Goal: Use online tool/utility: Utilize a website feature to perform a specific function

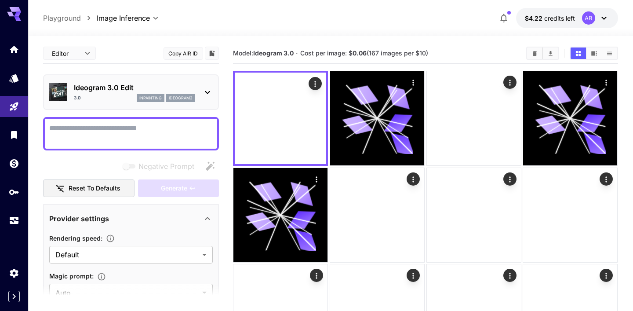
click at [133, 99] on div "3.0 inpainting ideogram3" at bounding box center [134, 98] width 121 height 8
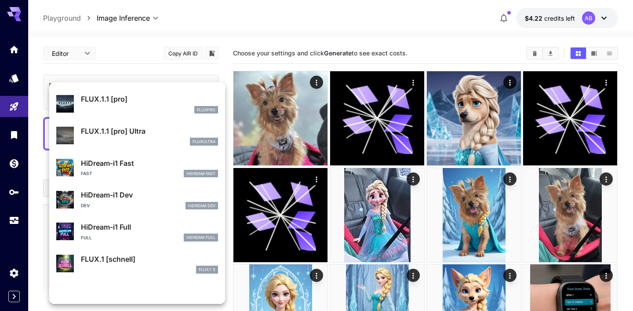
scroll to position [247, 0]
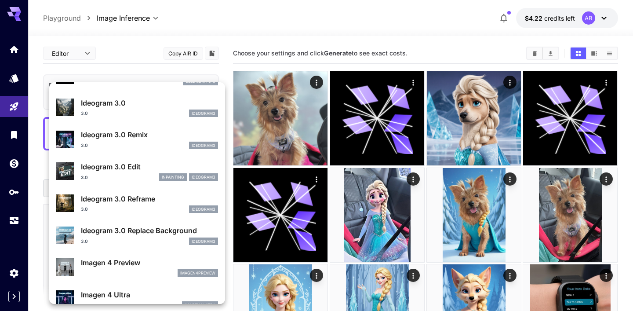
click at [159, 174] on div "inpainting" at bounding box center [173, 177] width 28 height 8
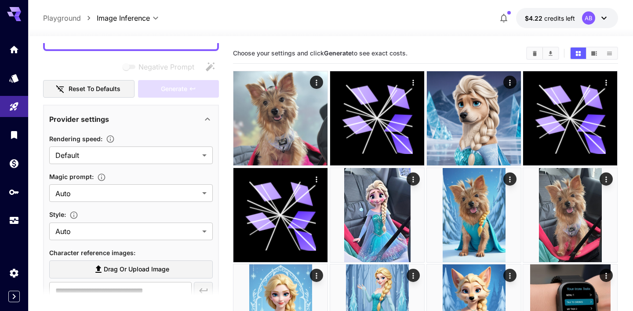
scroll to position [104, 0]
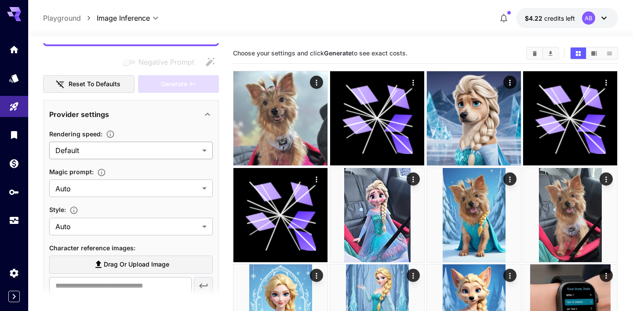
drag, startPoint x: 157, startPoint y: 147, endPoint x: 157, endPoint y: 153, distance: 5.7
click at [157, 147] on div at bounding box center [316, 155] width 633 height 311
click at [158, 137] on div "Rendering speed :" at bounding box center [131, 133] width 164 height 11
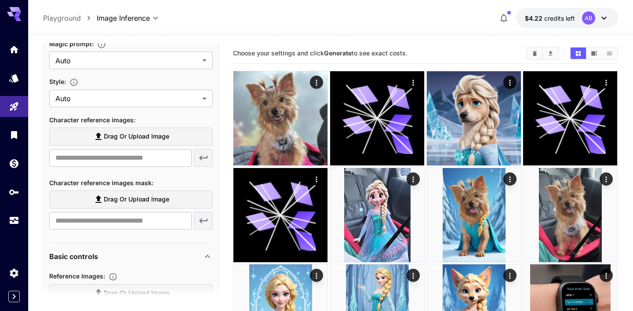
scroll to position [217, 0]
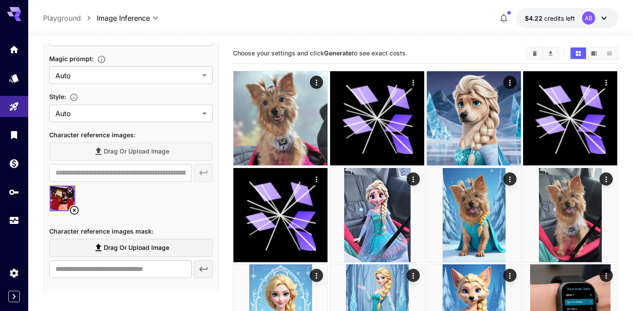
type input "**********"
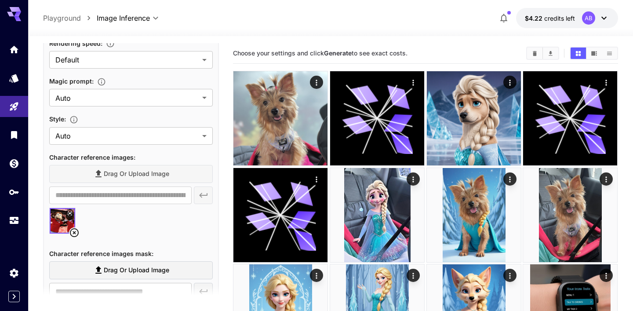
scroll to position [201, 0]
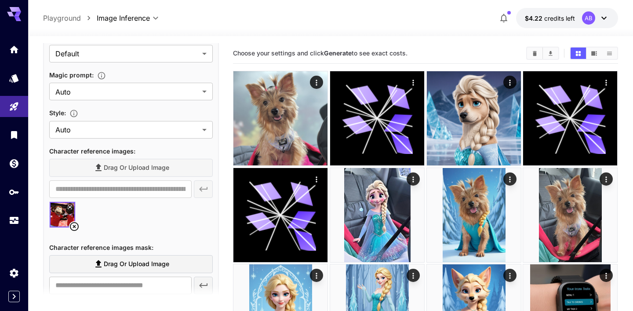
click at [75, 223] on icon at bounding box center [74, 226] width 11 height 11
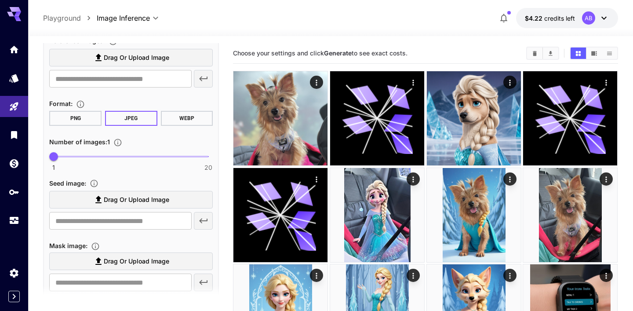
scroll to position [469, 0]
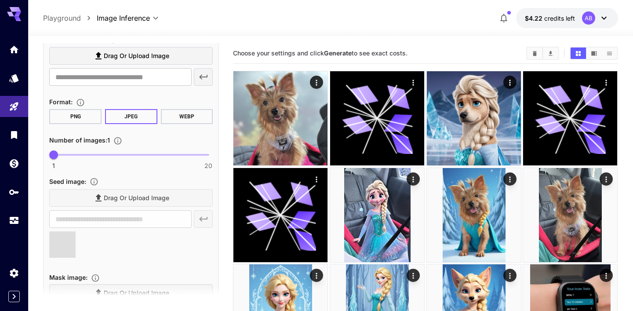
type input "**********"
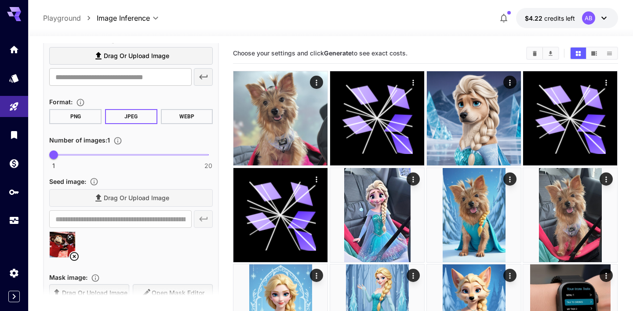
scroll to position [563, 0]
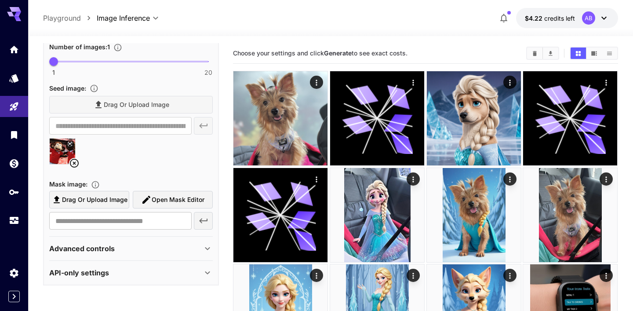
click at [177, 196] on span "Open Mask Editor" at bounding box center [178, 199] width 53 height 11
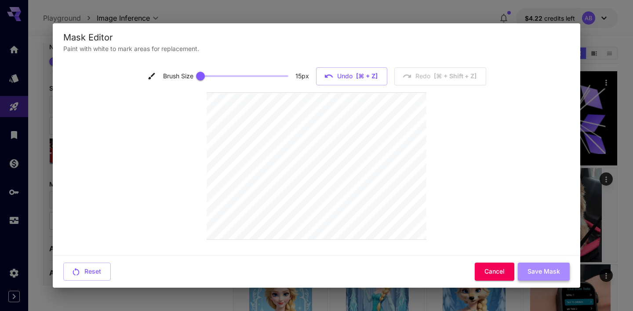
click at [552, 274] on button "Save Mask" at bounding box center [544, 272] width 52 height 18
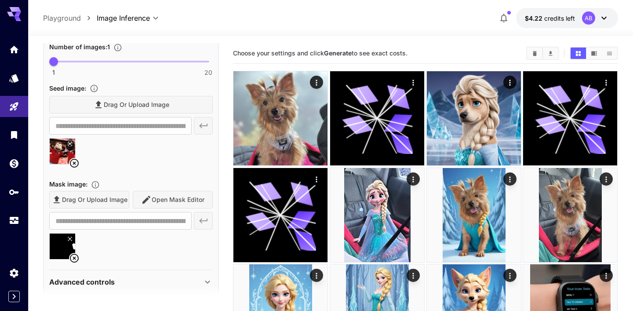
type input "**********"
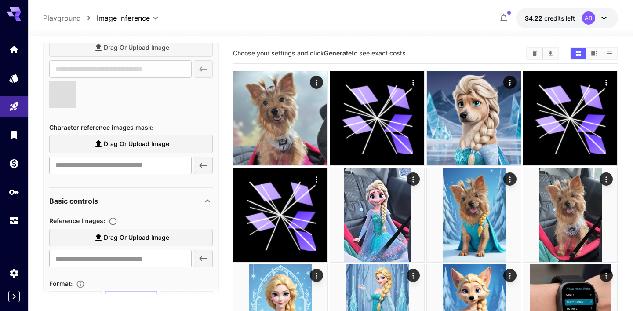
scroll to position [320, 0]
type input "**********"
click at [75, 106] on icon at bounding box center [74, 107] width 9 height 9
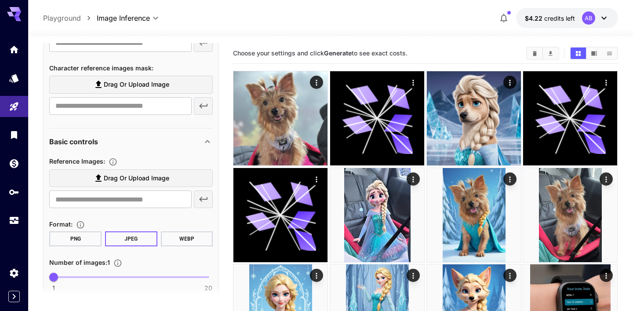
scroll to position [349, 0]
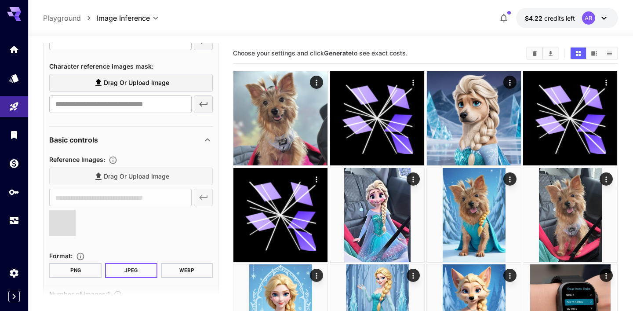
type input "**********"
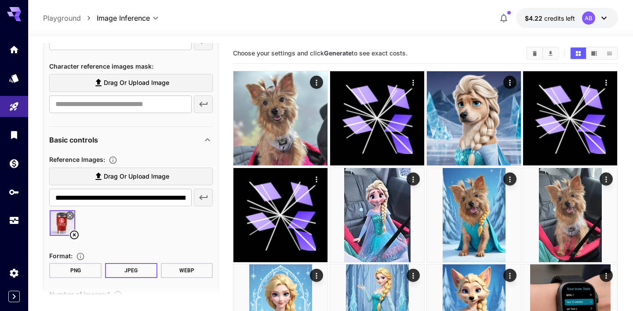
scroll to position [0, 0]
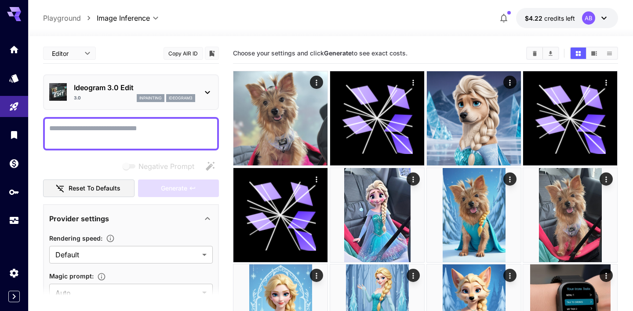
click at [96, 120] on div at bounding box center [131, 133] width 176 height 33
click at [96, 128] on textarea "Negative Prompt" at bounding box center [131, 133] width 164 height 21
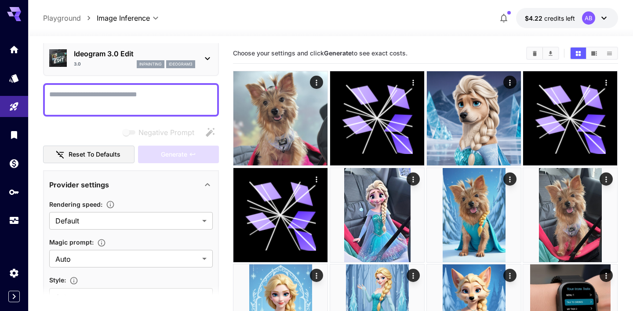
scroll to position [37, 0]
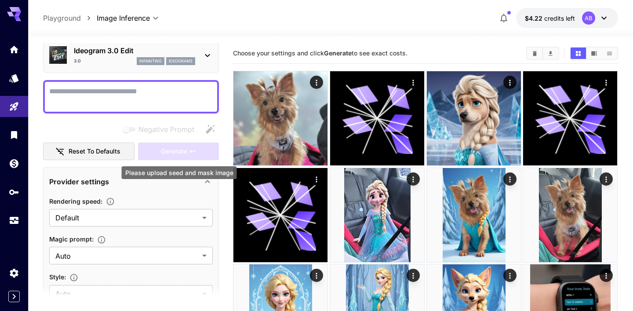
click at [158, 152] on div "Generate" at bounding box center [178, 151] width 81 height 18
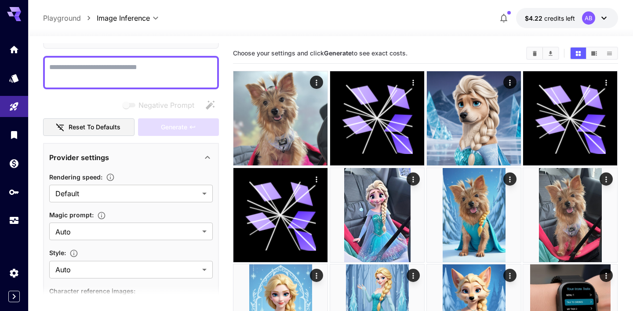
scroll to position [0, 0]
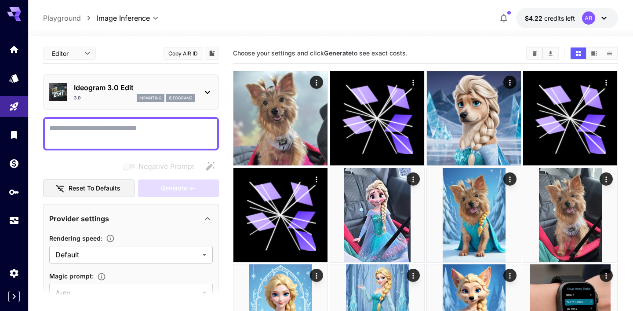
click at [134, 119] on div at bounding box center [131, 133] width 176 height 33
click at [128, 126] on textarea "Negative Prompt" at bounding box center [131, 133] width 164 height 21
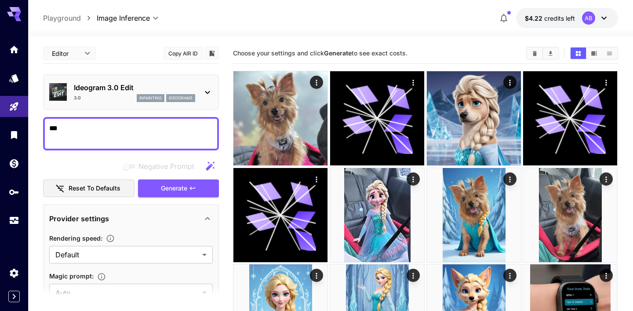
click at [183, 178] on div "Negative Prompt Reset to defaults Generate" at bounding box center [131, 177] width 176 height 40
click at [183, 183] on span "Generate" at bounding box center [174, 188] width 26 height 11
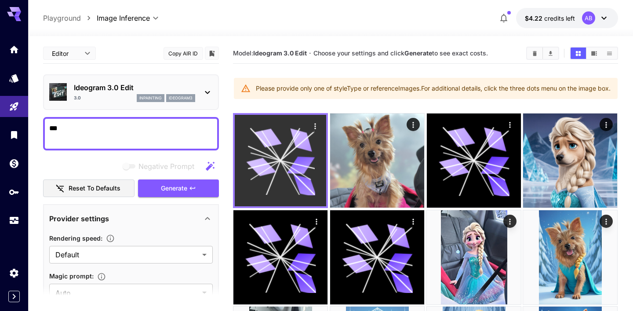
click at [278, 161] on icon at bounding box center [271, 146] width 19 height 30
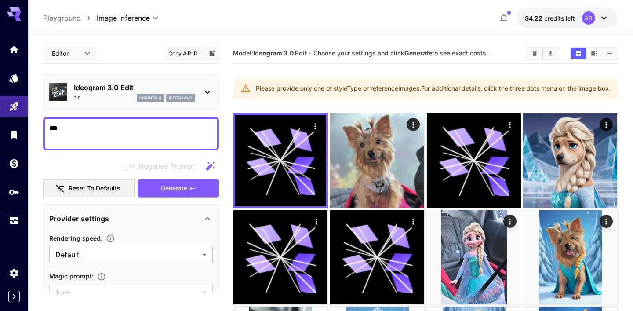
click at [106, 95] on div "3.0 inpainting ideogram3" at bounding box center [134, 98] width 121 height 8
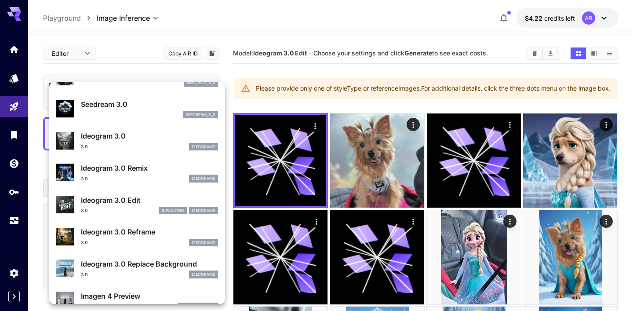
scroll to position [214, 0]
click at [284, 110] on div at bounding box center [316, 155] width 633 height 311
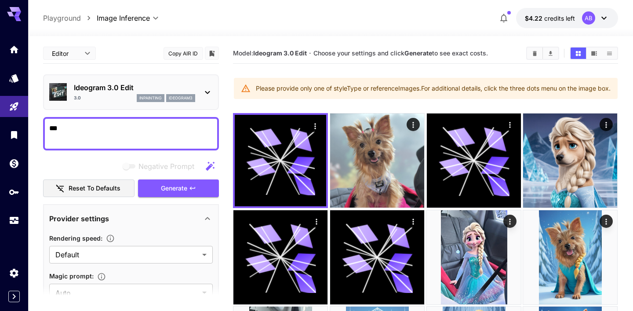
click at [168, 91] on div "Featured Search SeedEdit 3.0 seed_edit_3_0 Seedream 3.0 seedream_3_0 Ideogram 3…" at bounding box center [88, 132] width 176 height 264
click at [118, 88] on p "Ideogram 3.0 Edit" at bounding box center [134, 87] width 121 height 11
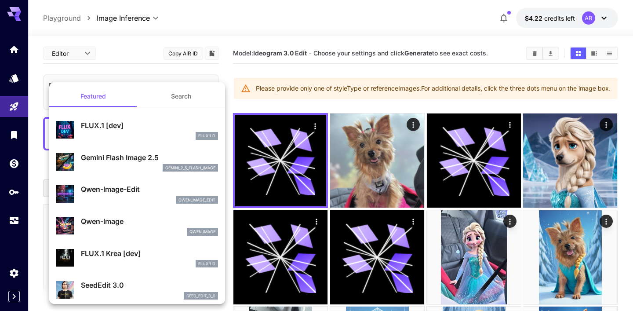
scroll to position [40, 0]
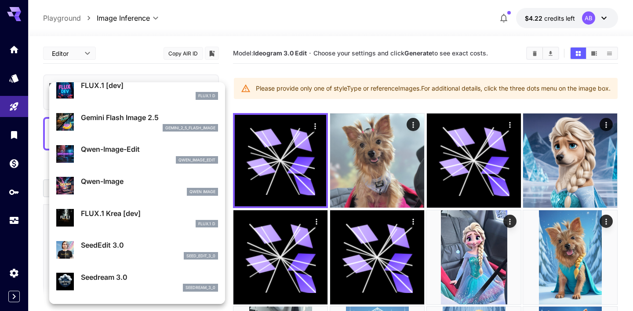
click at [266, 103] on div at bounding box center [316, 155] width 633 height 311
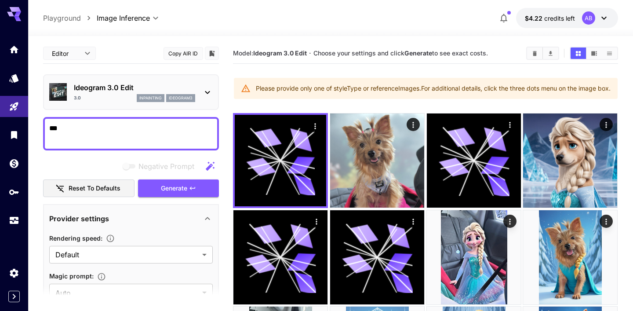
click at [145, 90] on p "Ideogram 3.0 Edit" at bounding box center [134, 87] width 121 height 11
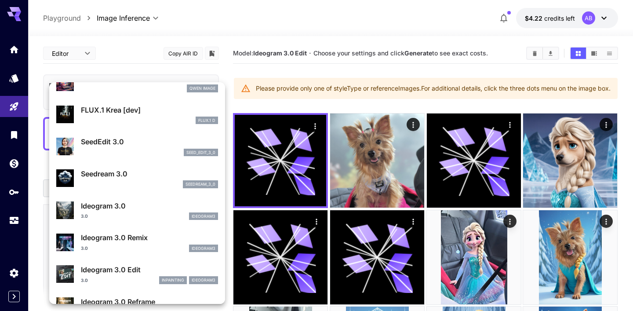
scroll to position [144, 0]
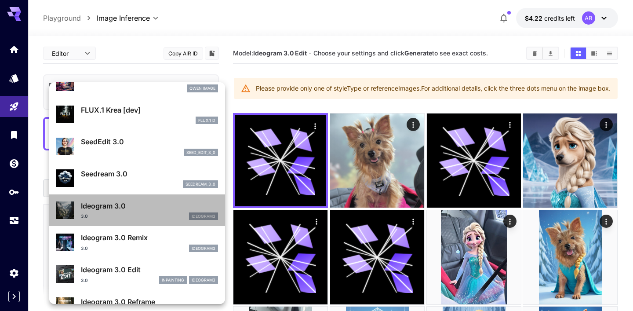
click at [138, 203] on p "Ideogram 3.0" at bounding box center [149, 206] width 137 height 11
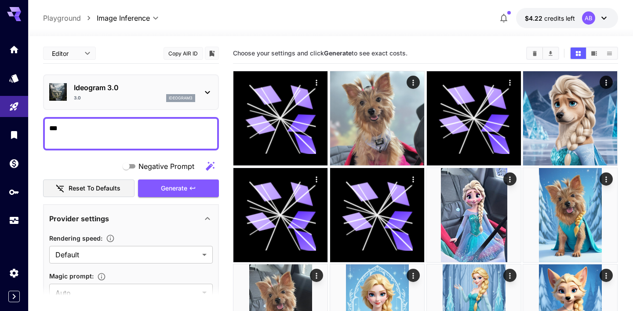
click at [127, 143] on textarea "Negative Prompt" at bounding box center [131, 133] width 164 height 21
paste textarea "**********"
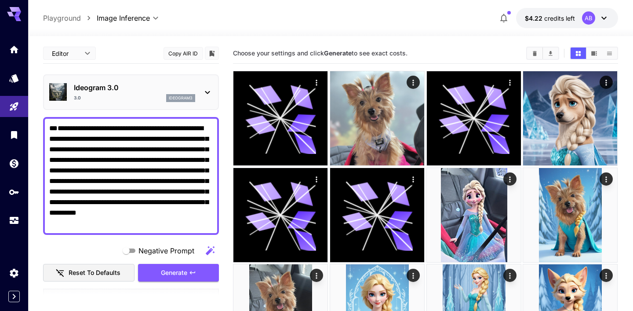
click at [53, 127] on textarea "**********" at bounding box center [131, 176] width 164 height 106
click at [54, 127] on textarea "**********" at bounding box center [131, 176] width 164 height 106
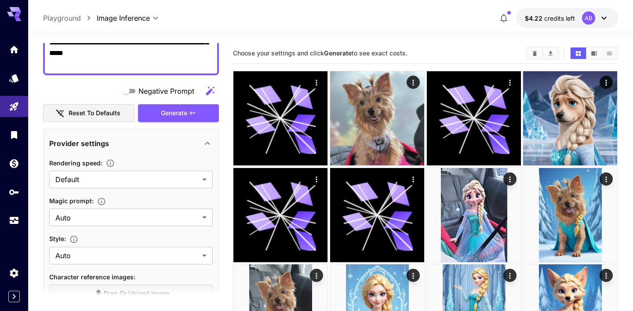
scroll to position [175, 0]
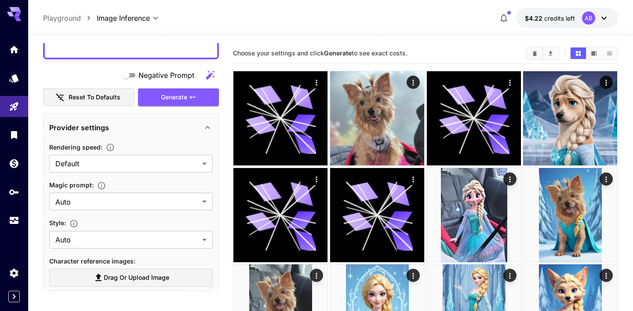
type textarea "**********"
click at [80, 153] on section "Rendering speed : Default ******* ​" at bounding box center [131, 157] width 164 height 31
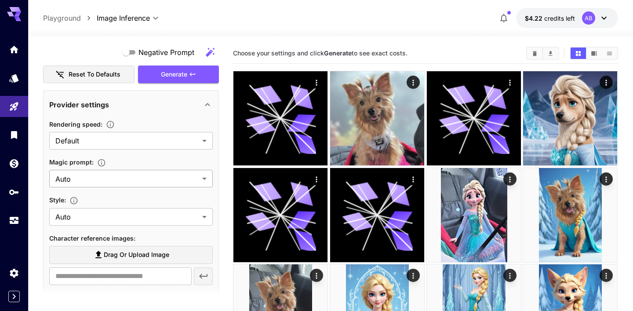
scroll to position [199, 0]
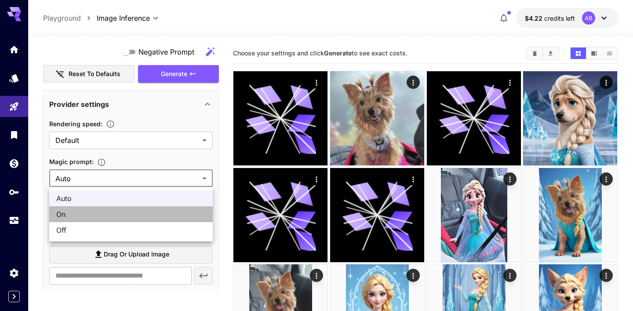
click at [84, 211] on span "On" at bounding box center [131, 214] width 150 height 11
type input "**"
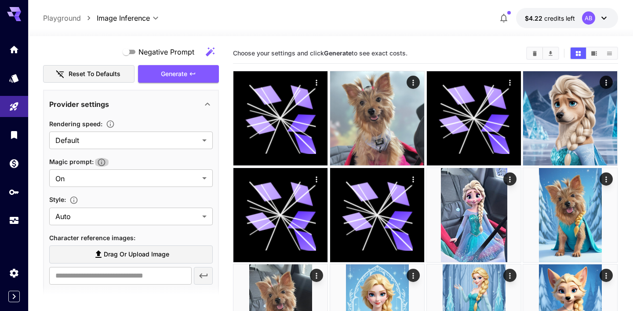
click at [102, 162] on icon "button" at bounding box center [101, 162] width 9 height 9
click at [100, 159] on icon "button" at bounding box center [101, 161] width 7 height 7
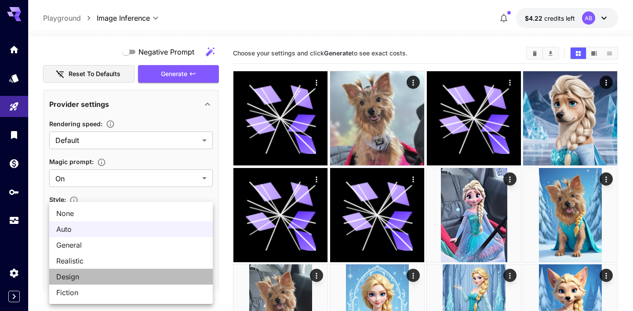
click at [92, 278] on span "Design" at bounding box center [131, 276] width 150 height 11
type input "******"
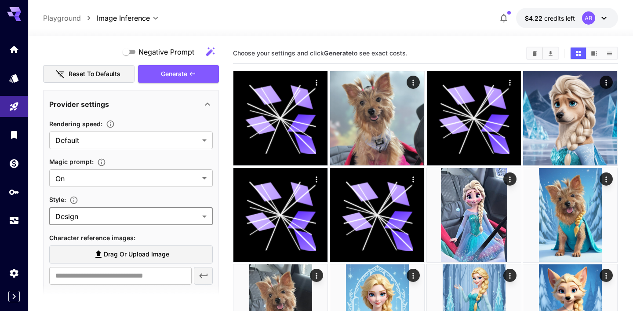
click at [112, 196] on div "Style :" at bounding box center [131, 199] width 164 height 11
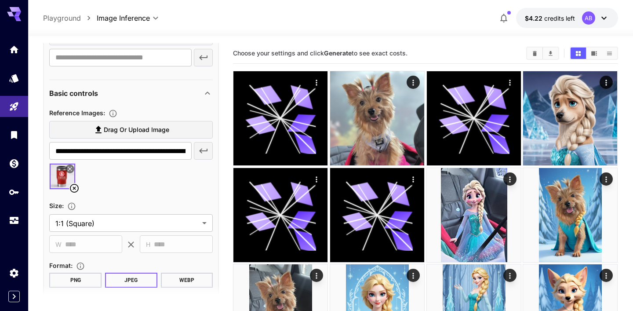
scroll to position [482, 0]
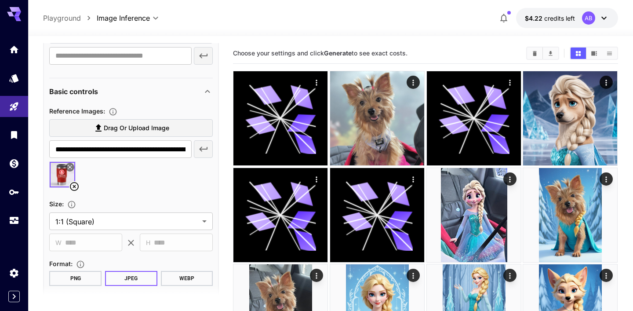
click at [75, 184] on icon at bounding box center [74, 186] width 11 height 11
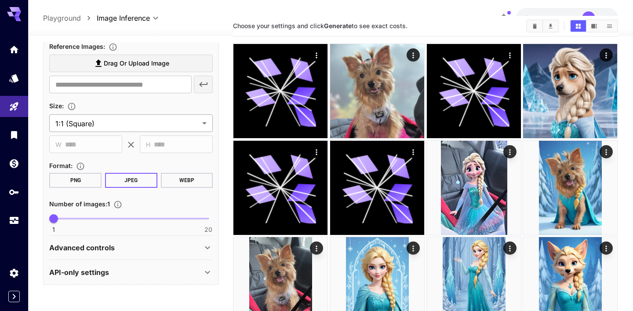
scroll to position [29, 0]
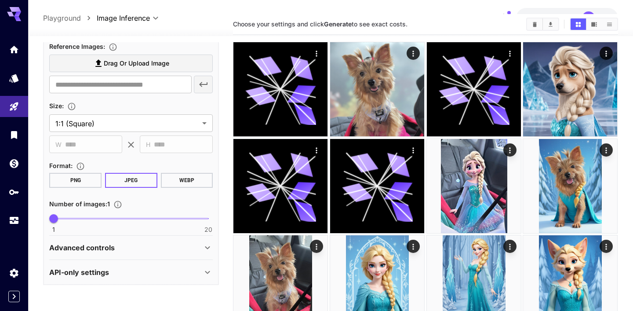
click at [114, 252] on div "Advanced controls" at bounding box center [125, 247] width 153 height 11
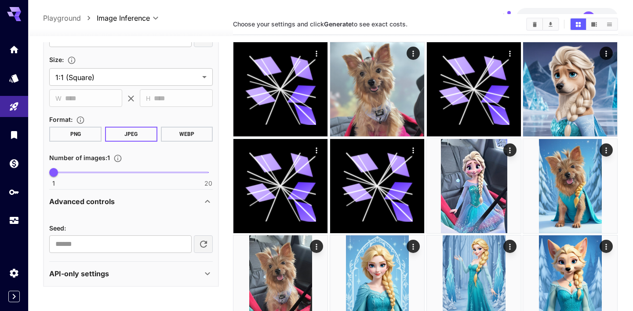
click at [104, 199] on p "Advanced controls" at bounding box center [82, 201] width 66 height 11
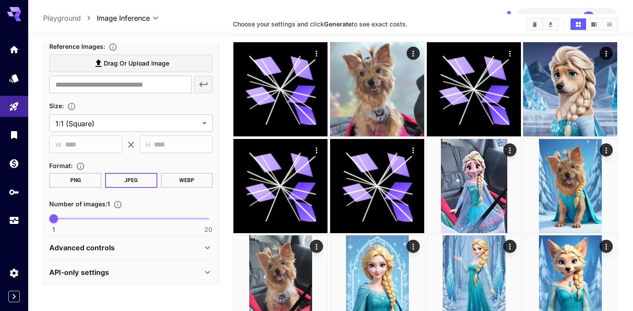
scroll to position [0, 0]
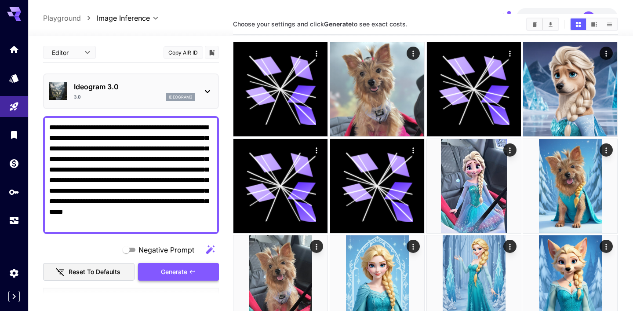
click at [163, 269] on span "Generate" at bounding box center [174, 272] width 26 height 11
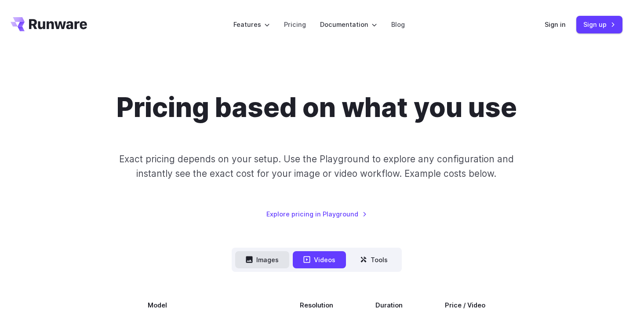
click at [259, 265] on button "Images" at bounding box center [262, 259] width 54 height 17
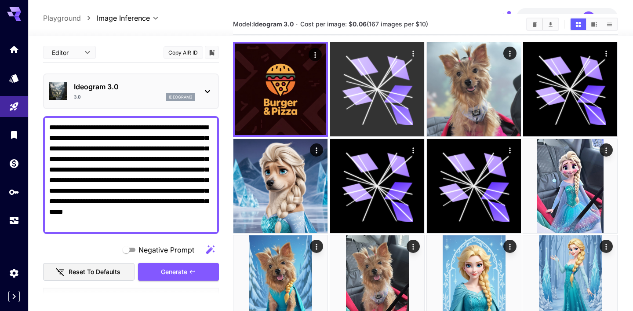
scroll to position [29, 0]
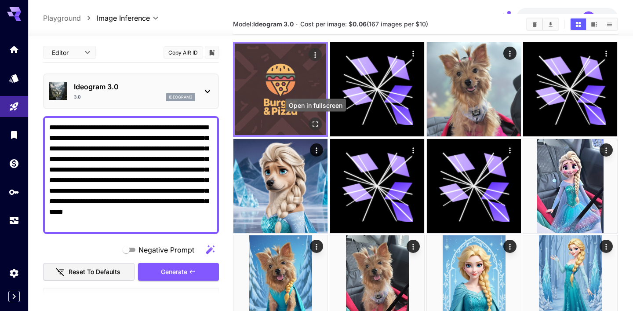
click at [312, 123] on icon "Open in fullscreen" at bounding box center [315, 124] width 9 height 9
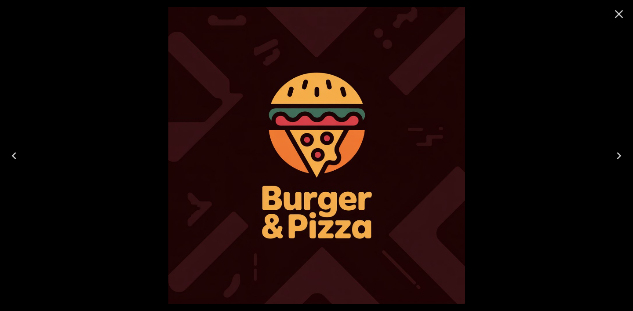
click at [623, 15] on icon "Close" at bounding box center [619, 14] width 14 height 14
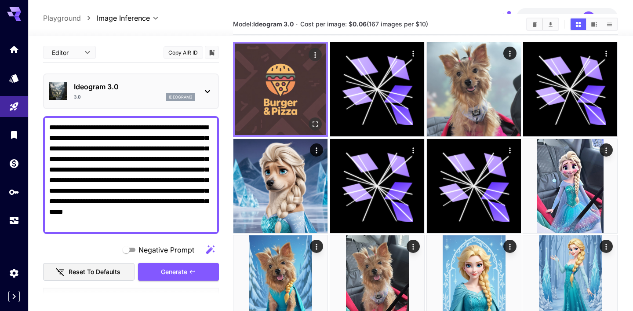
click at [286, 108] on img at bounding box center [280, 89] width 91 height 91
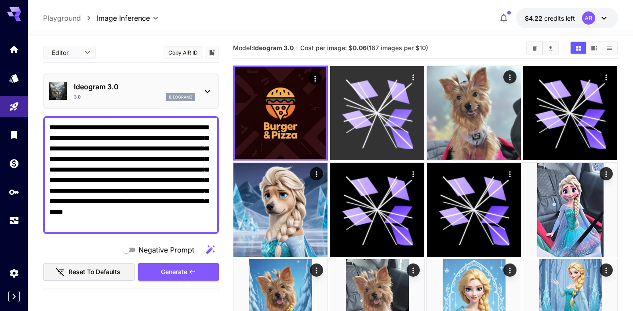
scroll to position [0, 0]
